Goal: Task Accomplishment & Management: Manage account settings

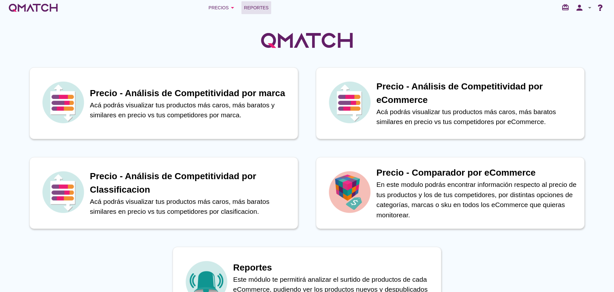
click at [259, 5] on span "Reportes" at bounding box center [256, 8] width 25 height 8
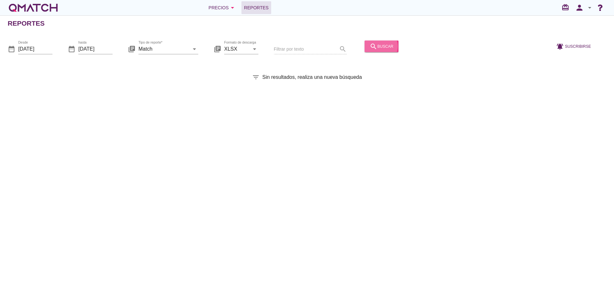
click at [370, 47] on icon "search" at bounding box center [374, 46] width 8 height 8
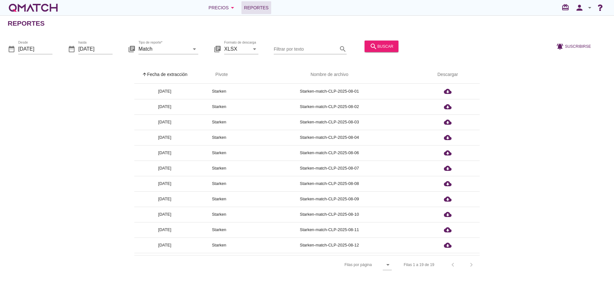
click at [156, 73] on th "arrow_upward Fecha de extracción" at bounding box center [164, 75] width 61 height 18
click at [225, 8] on div "Precios arrow_drop_down" at bounding box center [223, 8] width 28 height 8
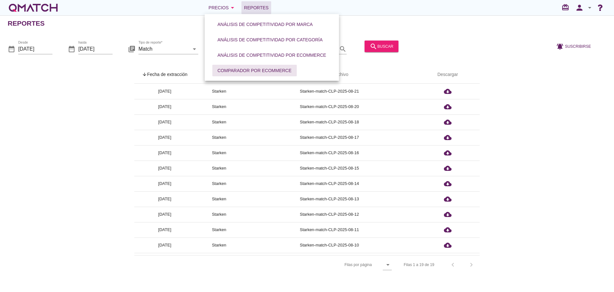
click at [237, 66] on button "Comparador por eCommerce" at bounding box center [254, 71] width 84 height 12
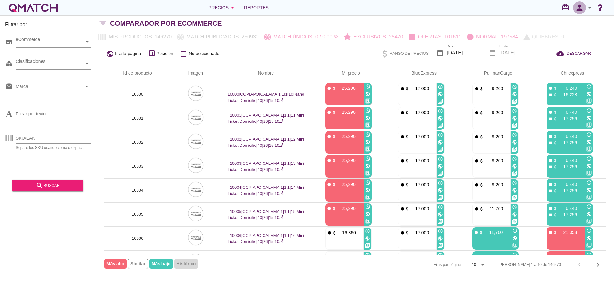
click at [578, 6] on icon "person" at bounding box center [579, 7] width 13 height 9
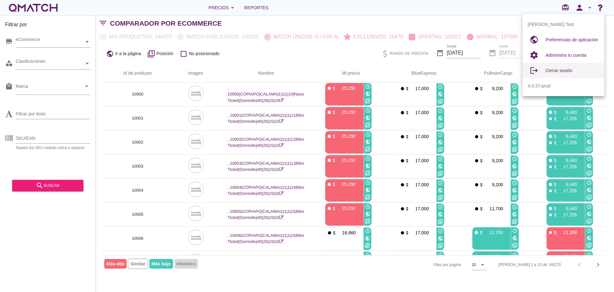
click at [555, 68] on span "Cerrar sesión" at bounding box center [559, 70] width 27 height 5
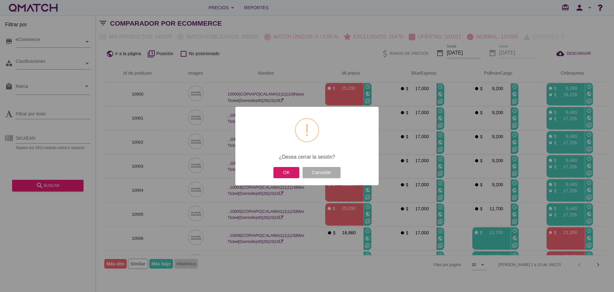
click at [281, 175] on button "OK" at bounding box center [287, 172] width 26 height 11
